Goal: Task Accomplishment & Management: Complete application form

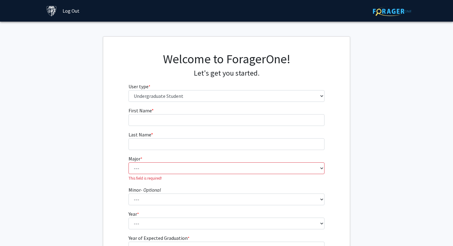
select select "1: undergrad"
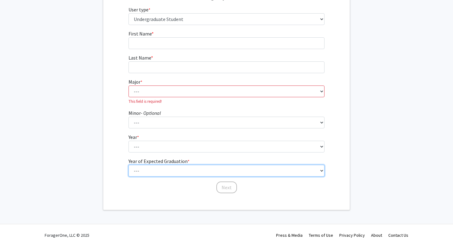
click at [186, 152] on select "--- 2025 2026 2027 2028 2029 2030 2031 2032 2033 2034" at bounding box center [226, 147] width 196 height 12
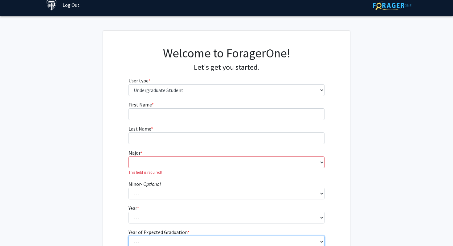
scroll to position [0, 0]
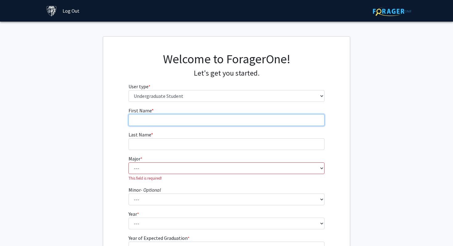
click at [143, 123] on input "First Name * required" at bounding box center [226, 120] width 196 height 12
type input "Amirmasoud"
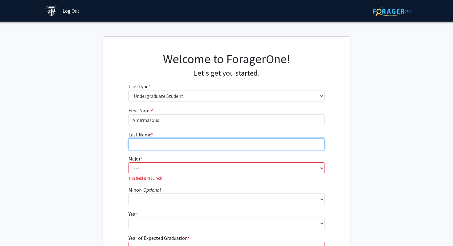
click at [142, 147] on input "Last Name * required" at bounding box center [226, 144] width 196 height 12
type input "Esmaeeli"
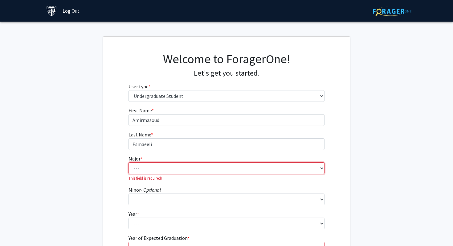
click at [141, 166] on select "--- Africana Studies Anthropology Applied Mathematics & Statistics Archaeology …" at bounding box center [226, 168] width 196 height 12
select select "51: 63"
click at [128, 162] on select "--- Africana Studies Anthropology Applied Mathematics & Statistics Archaeology …" at bounding box center [226, 168] width 196 height 12
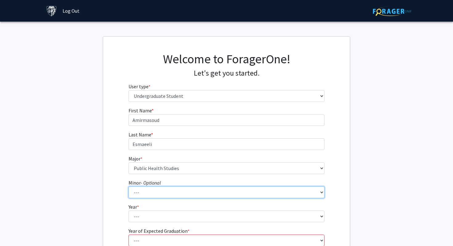
click at [152, 193] on select "--- Accounting and Financial Management Africana Studies Anthropology Applied M…" at bounding box center [226, 192] width 196 height 12
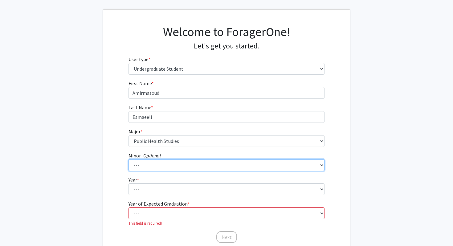
scroll to position [34, 0]
